Goal: Use online tool/utility: Utilize a website feature to perform a specific function

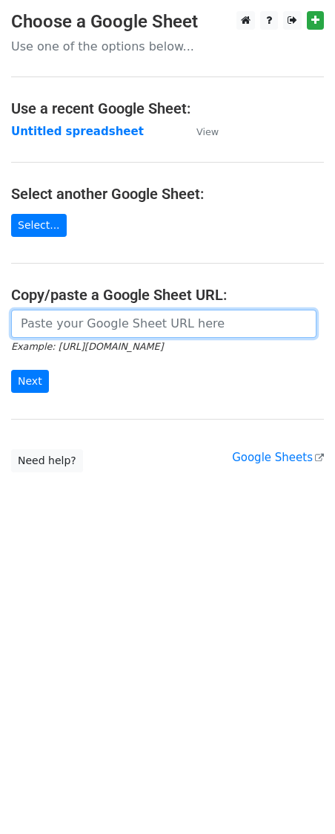
drag, startPoint x: 0, startPoint y: 0, endPoint x: 78, endPoint y: 323, distance: 332.2
click at [78, 323] on input "url" at bounding box center [164, 324] width 306 height 28
paste input "[URL][DOMAIN_NAME]"
type input "[URL][DOMAIN_NAME]"
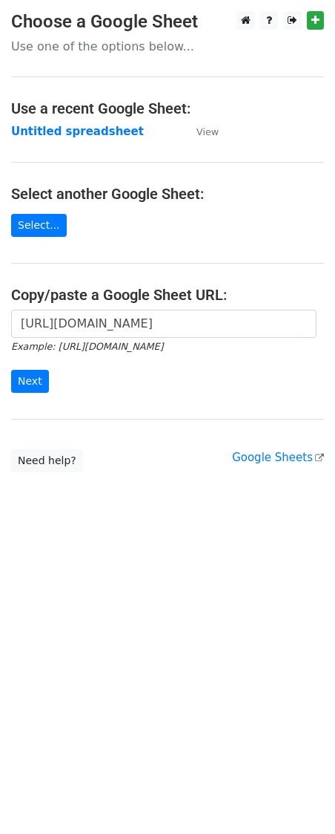
click at [8, 395] on div "[URL][DOMAIN_NAME] Example: [URL][DOMAIN_NAME] Next" at bounding box center [167, 359] width 335 height 98
click at [31, 382] on input "Next" at bounding box center [30, 381] width 38 height 23
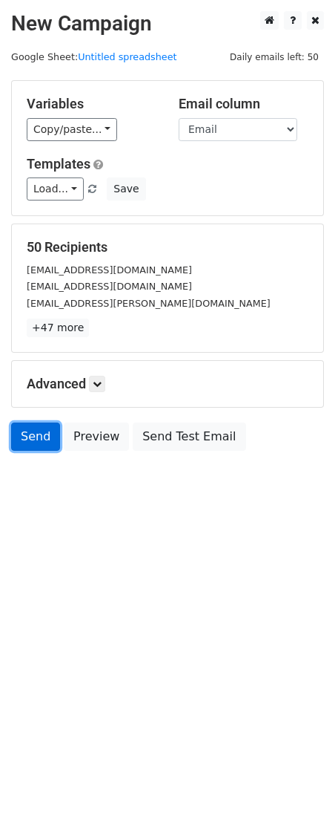
click at [27, 440] on link "Send" at bounding box center [35, 436] width 49 height 28
